Goal: Task Accomplishment & Management: Complete application form

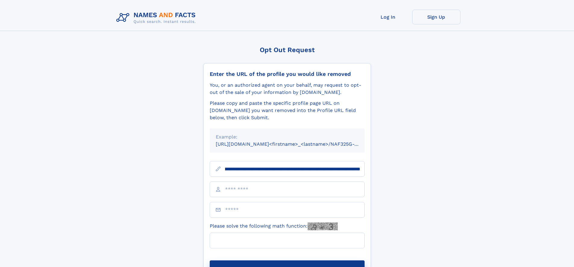
scroll to position [0, 79]
type input "**********"
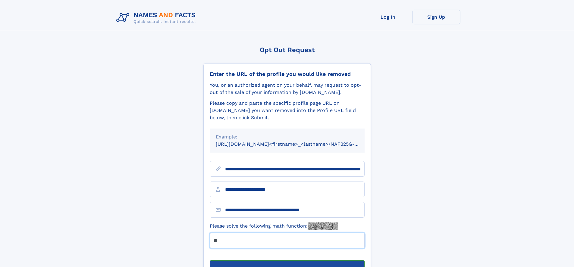
type input "**"
click at [287, 261] on button "Submit Opt Out Request" at bounding box center [287, 270] width 155 height 19
